Goal: Task Accomplishment & Management: Use online tool/utility

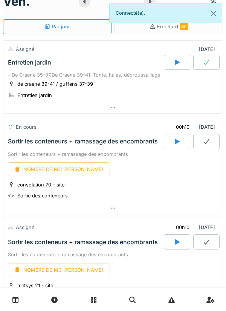
scroll to position [60, 0]
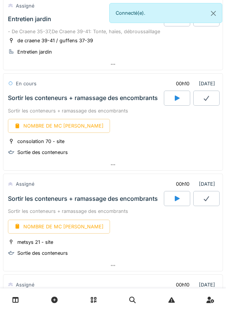
click at [180, 99] on icon at bounding box center [178, 98] width 8 height 6
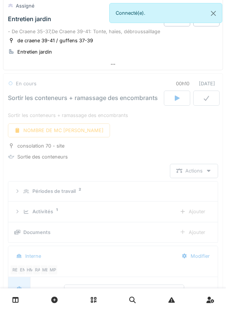
scroll to position [102, 0]
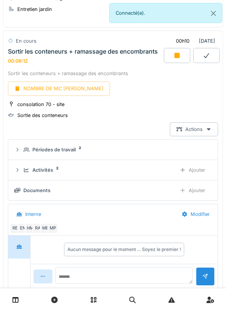
click at [172, 52] on div at bounding box center [177, 55] width 26 height 15
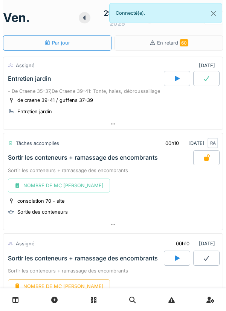
scroll to position [118, 0]
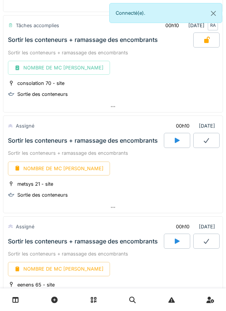
click at [181, 145] on div at bounding box center [177, 140] width 26 height 15
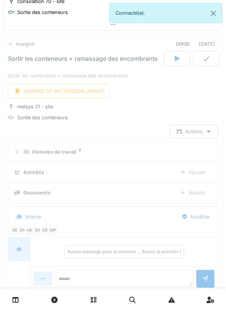
scroll to position [203, 0]
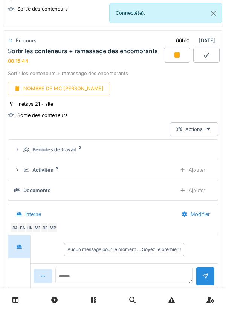
click at [181, 57] on div at bounding box center [177, 55] width 26 height 15
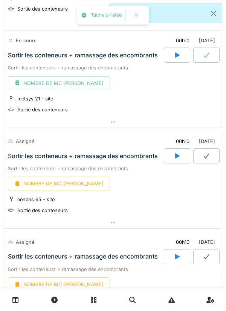
click at [183, 157] on div at bounding box center [177, 155] width 26 height 15
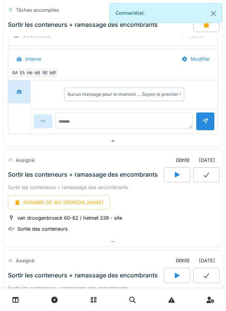
scroll to position [459, 0]
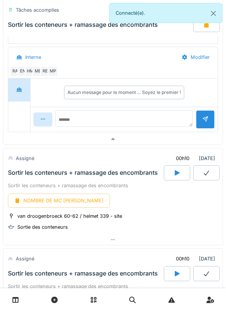
click at [180, 173] on icon at bounding box center [178, 173] width 8 height 6
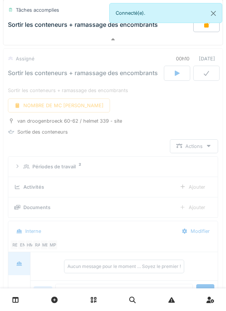
scroll to position [577, 0]
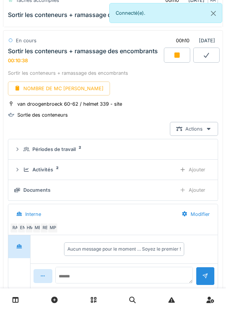
click at [174, 58] on icon at bounding box center [178, 55] width 8 height 6
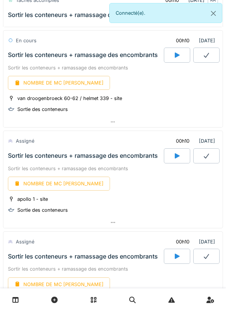
click at [219, 51] on div at bounding box center [206, 55] width 26 height 15
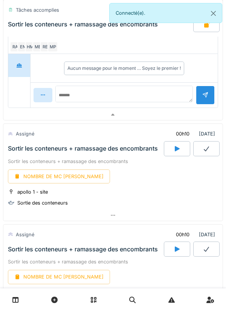
scroll to position [758, 0]
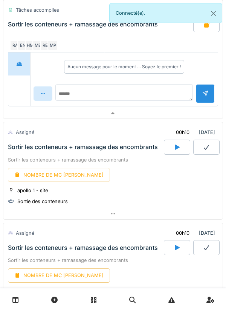
click at [175, 152] on div at bounding box center [177, 147] width 26 height 15
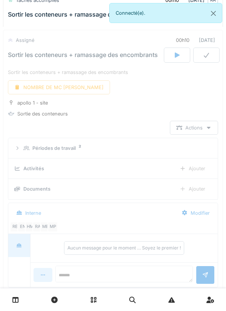
scroll to position [851, 0]
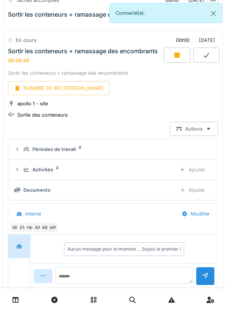
click at [180, 58] on icon at bounding box center [178, 55] width 8 height 6
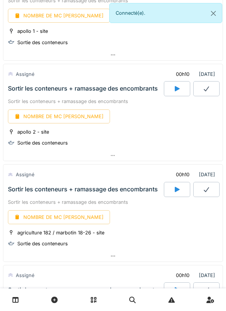
scroll to position [930, 0]
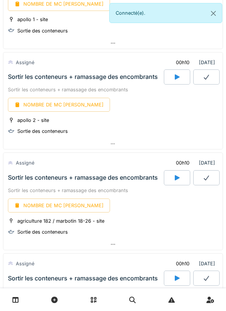
click at [181, 77] on div at bounding box center [177, 76] width 26 height 15
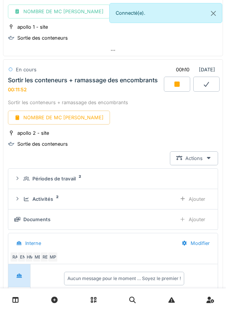
scroll to position [919, 0]
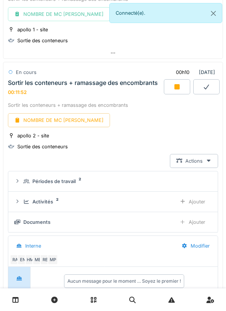
click at [184, 89] on div at bounding box center [177, 86] width 26 height 15
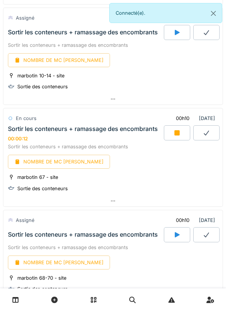
scroll to position [1199, 0]
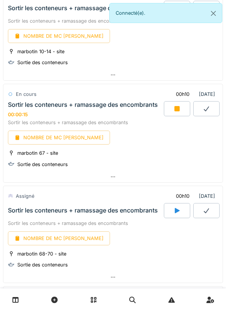
click at [180, 113] on div at bounding box center [177, 108] width 26 height 15
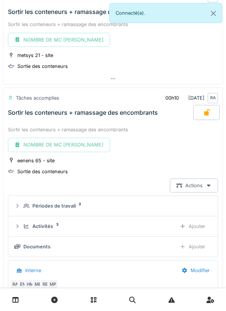
scroll to position [0, 0]
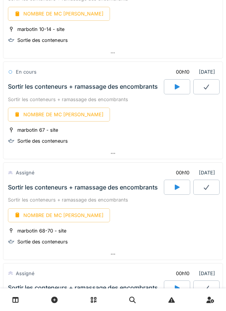
scroll to position [875, 0]
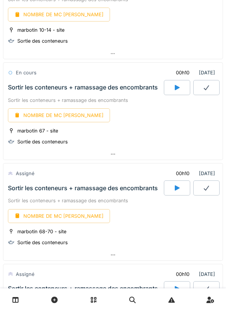
click at [173, 90] on div at bounding box center [177, 87] width 26 height 15
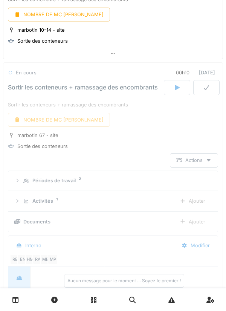
scroll to position [907, 0]
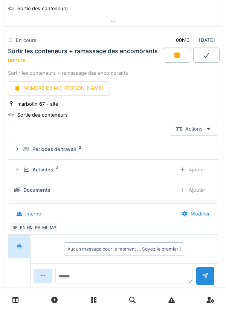
click at [18, 299] on icon at bounding box center [15, 299] width 6 height 6
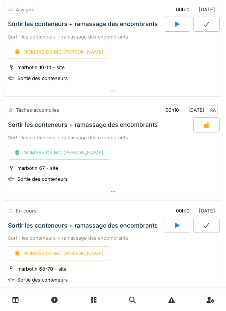
scroll to position [863, 0]
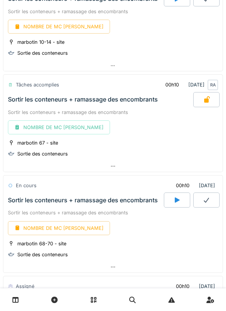
click at [175, 199] on icon at bounding box center [178, 200] width 8 height 6
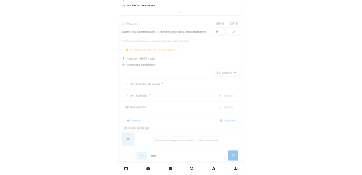
scroll to position [1008, 0]
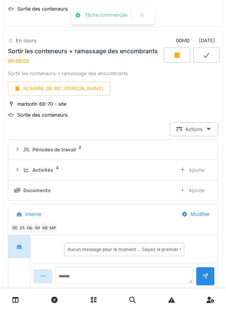
click at [18, 299] on icon at bounding box center [15, 299] width 6 height 6
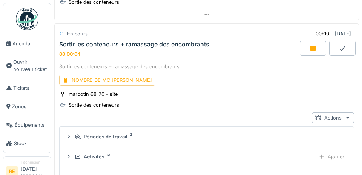
scroll to position [984, 0]
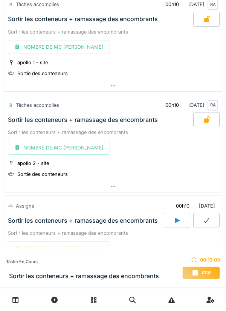
scroll to position [542, 0]
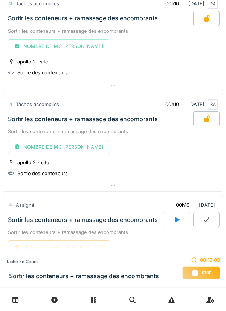
click at [24, 175] on link at bounding box center [15, 300] width 19 height 18
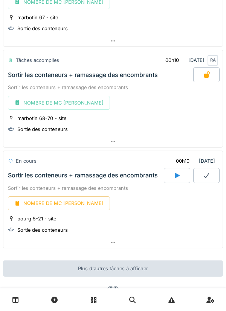
scroll to position [1019, 0]
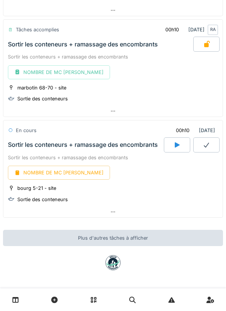
click at [186, 151] on div at bounding box center [177, 144] width 26 height 15
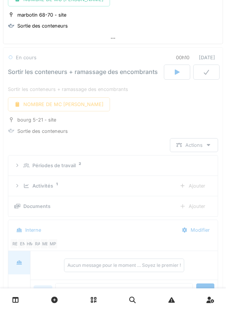
scroll to position [1109, 0]
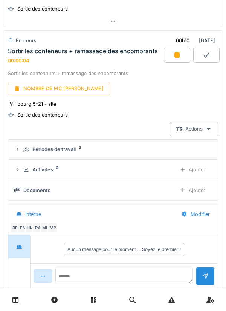
click at [205, 253] on div "Aucun message pour le moment … Soyez le premier !" at bounding box center [124, 249] width 184 height 19
click at [11, 213] on div "Interne" at bounding box center [29, 214] width 38 height 14
click at [174, 55] on icon at bounding box center [178, 55] width 8 height 6
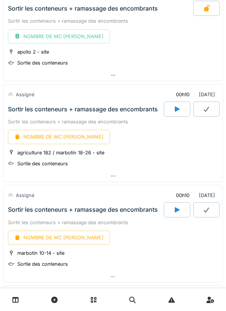
scroll to position [631, 0]
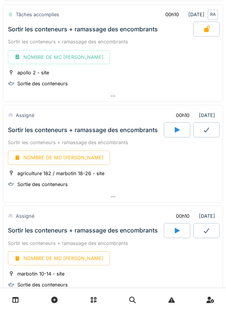
click at [175, 129] on icon at bounding box center [178, 130] width 8 height 6
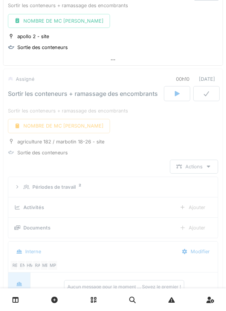
scroll to position [706, 0]
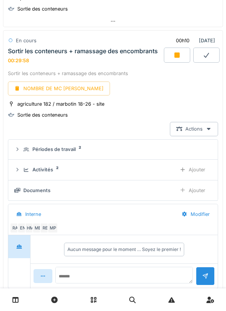
click at [183, 60] on div at bounding box center [177, 55] width 26 height 15
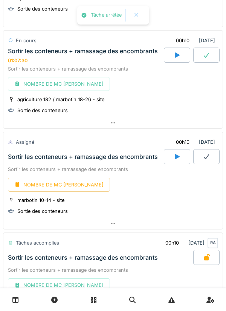
click at [185, 159] on div at bounding box center [177, 156] width 26 height 15
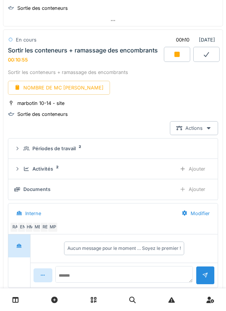
scroll to position [807, 0]
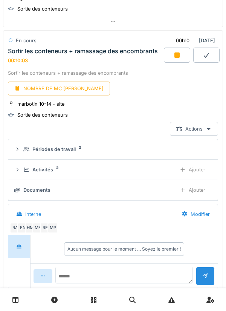
click at [176, 57] on icon at bounding box center [177, 54] width 5 height 5
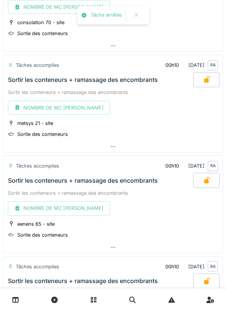
scroll to position [0, 0]
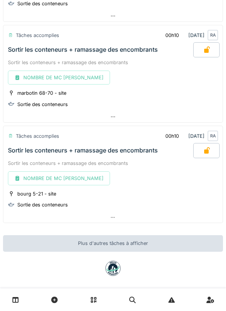
scroll to position [1096, 0]
